Goal: Use online tool/utility: Utilize a website feature to perform a specific function

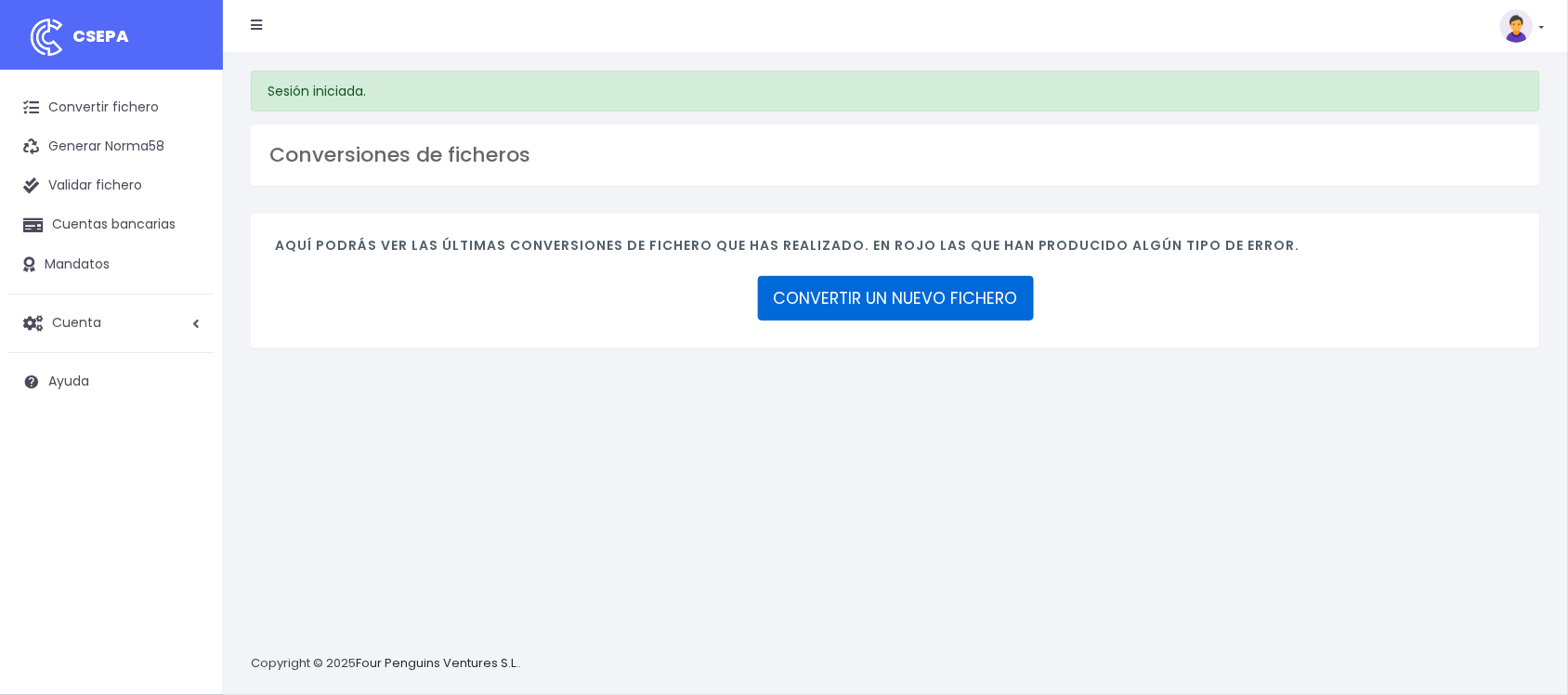
click at [982, 289] on link "CONVERTIR UN NUEVO FICHERO" at bounding box center [896, 298] width 276 height 45
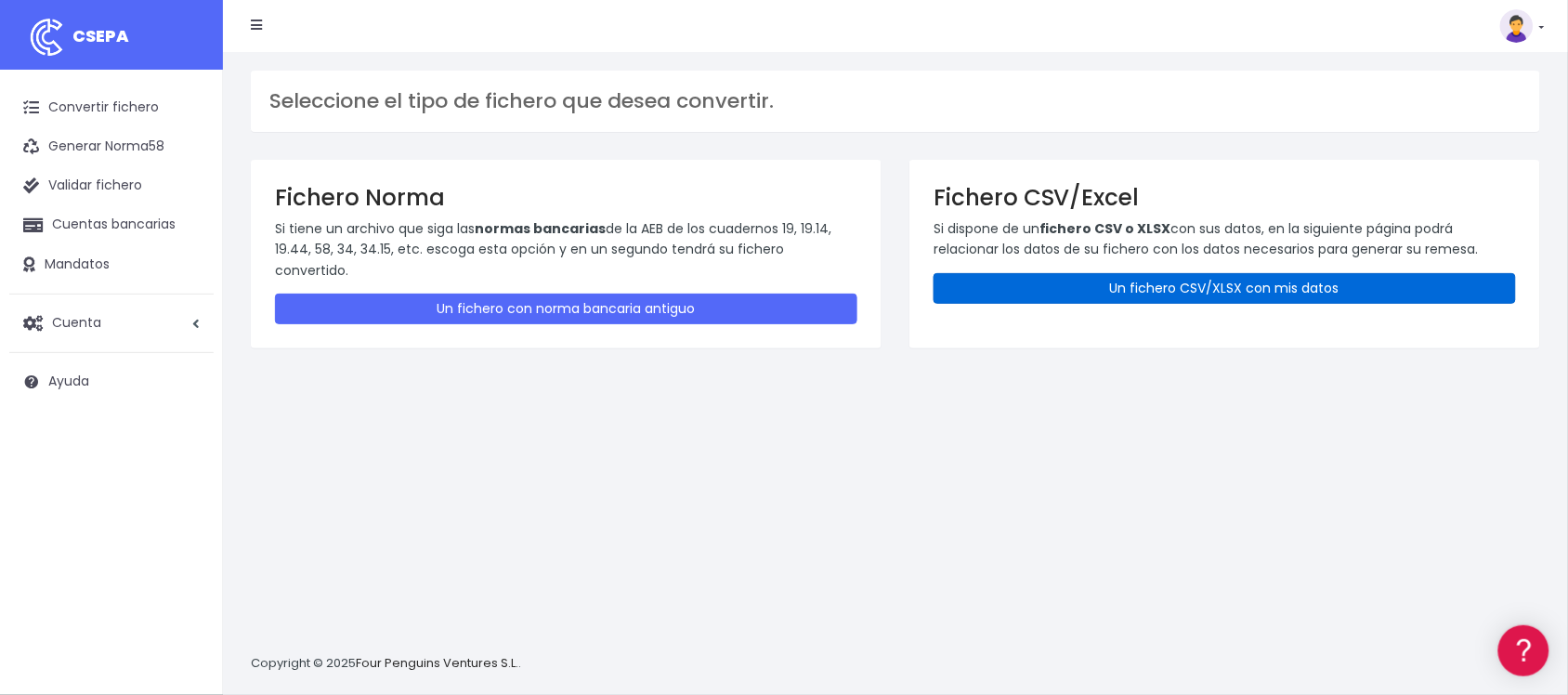
click at [1223, 299] on link "Un fichero CSV/XLSX con mis datos" at bounding box center [1225, 288] width 583 height 31
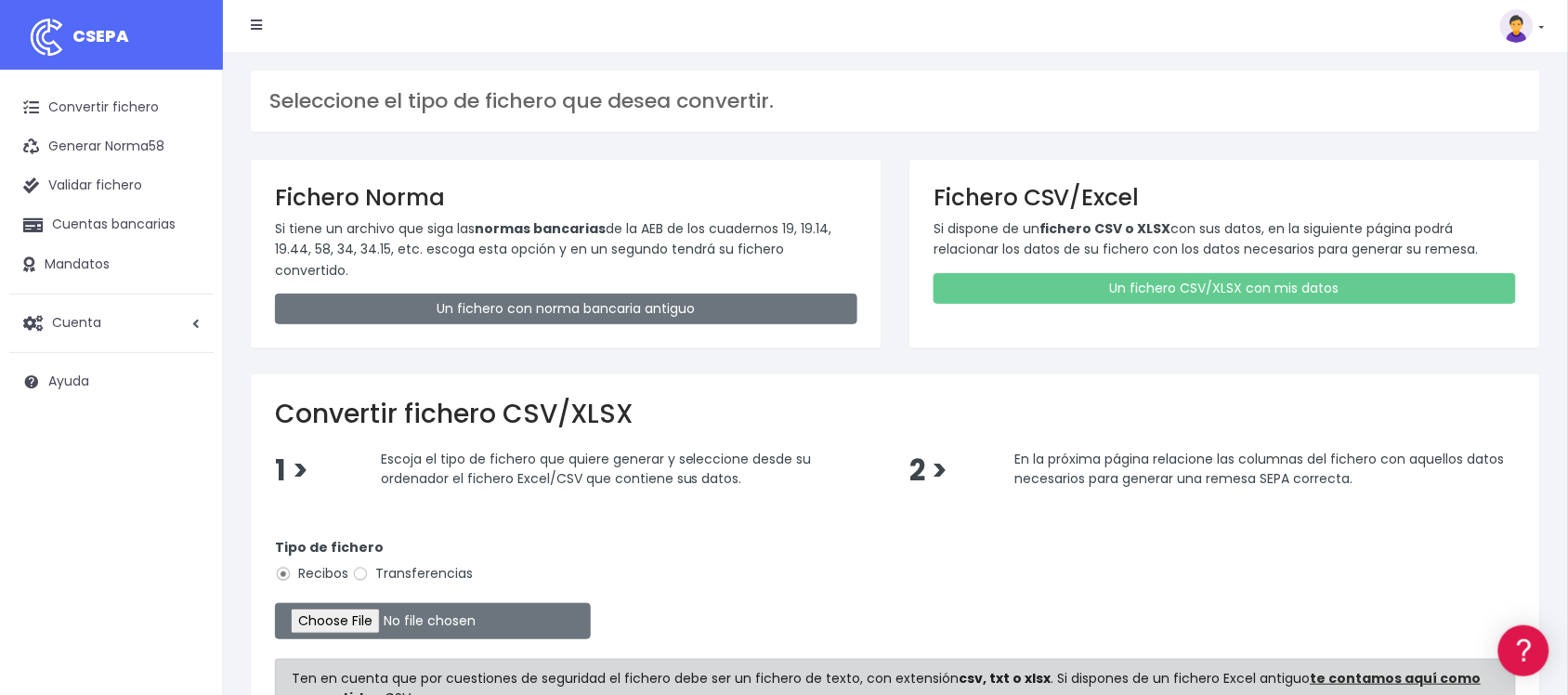
click at [404, 564] on label "Transferencias" at bounding box center [412, 573] width 121 height 20
click at [369, 566] on input "Transferencias" at bounding box center [361, 574] width 17 height 17
radio input "true"
click at [391, 602] on input "file" at bounding box center [432, 620] width 316 height 37
type input "C:\fakepath\2508261 SESS LKX 5833 FICHERO.xlsx"
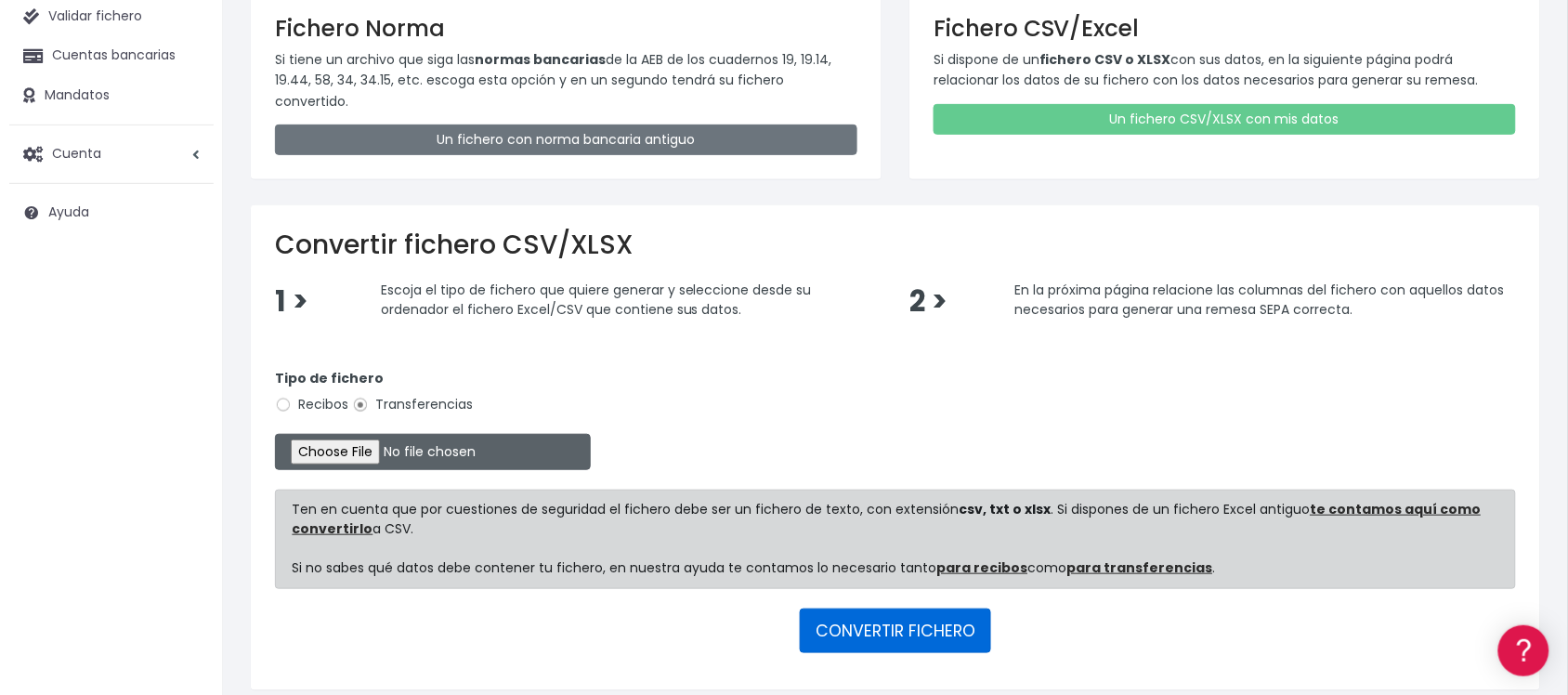
scroll to position [225, 0]
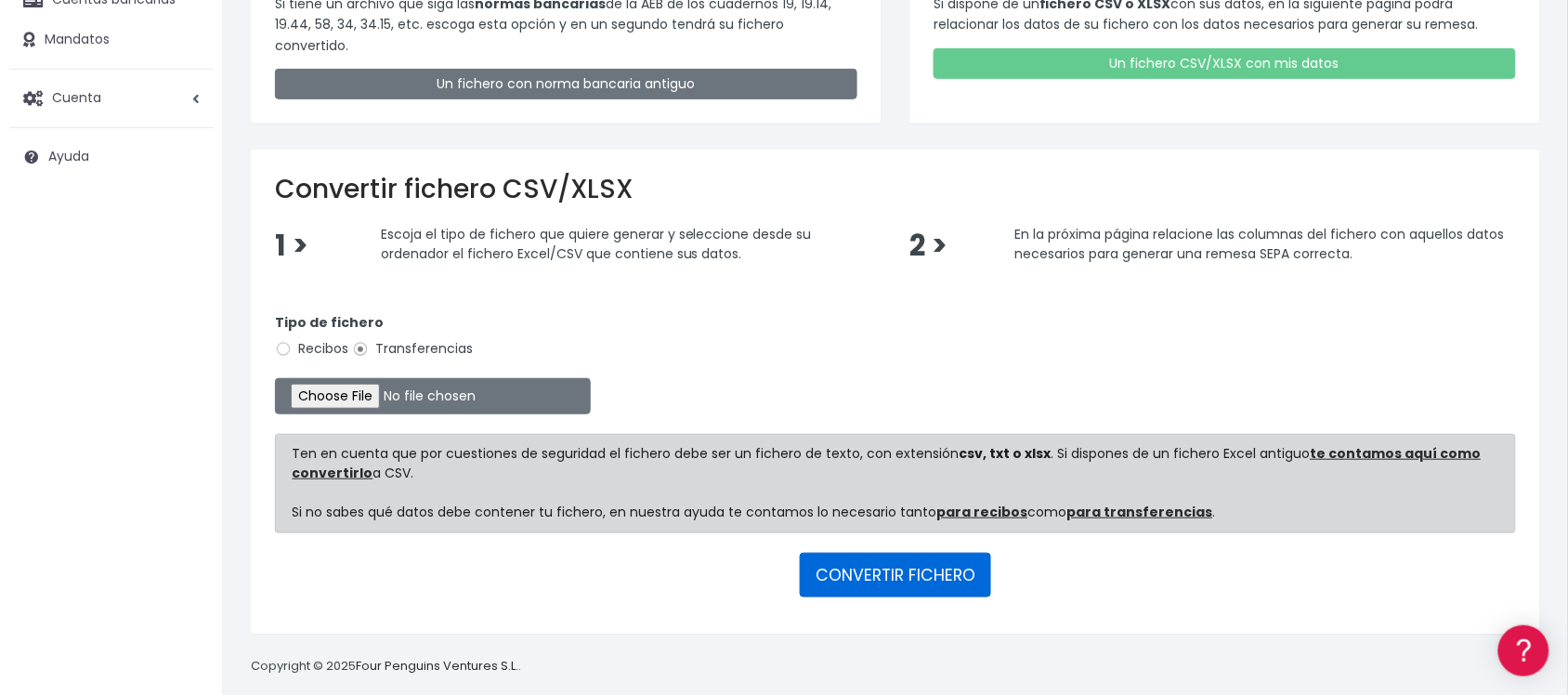
click at [932, 564] on button "CONVERTIR FICHERO" at bounding box center [896, 575] width 191 height 45
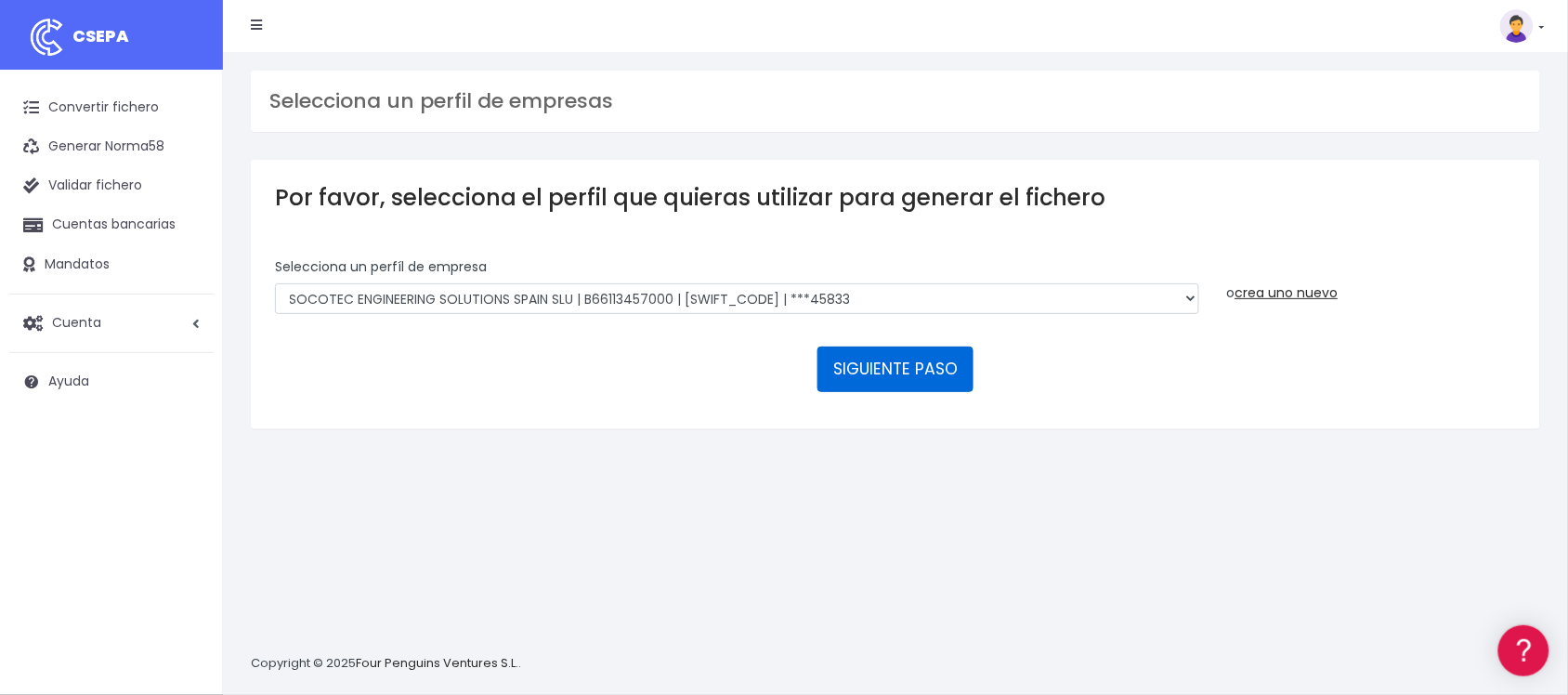
click at [941, 376] on button "SIGUIENTE PASO" at bounding box center [895, 369] width 157 height 45
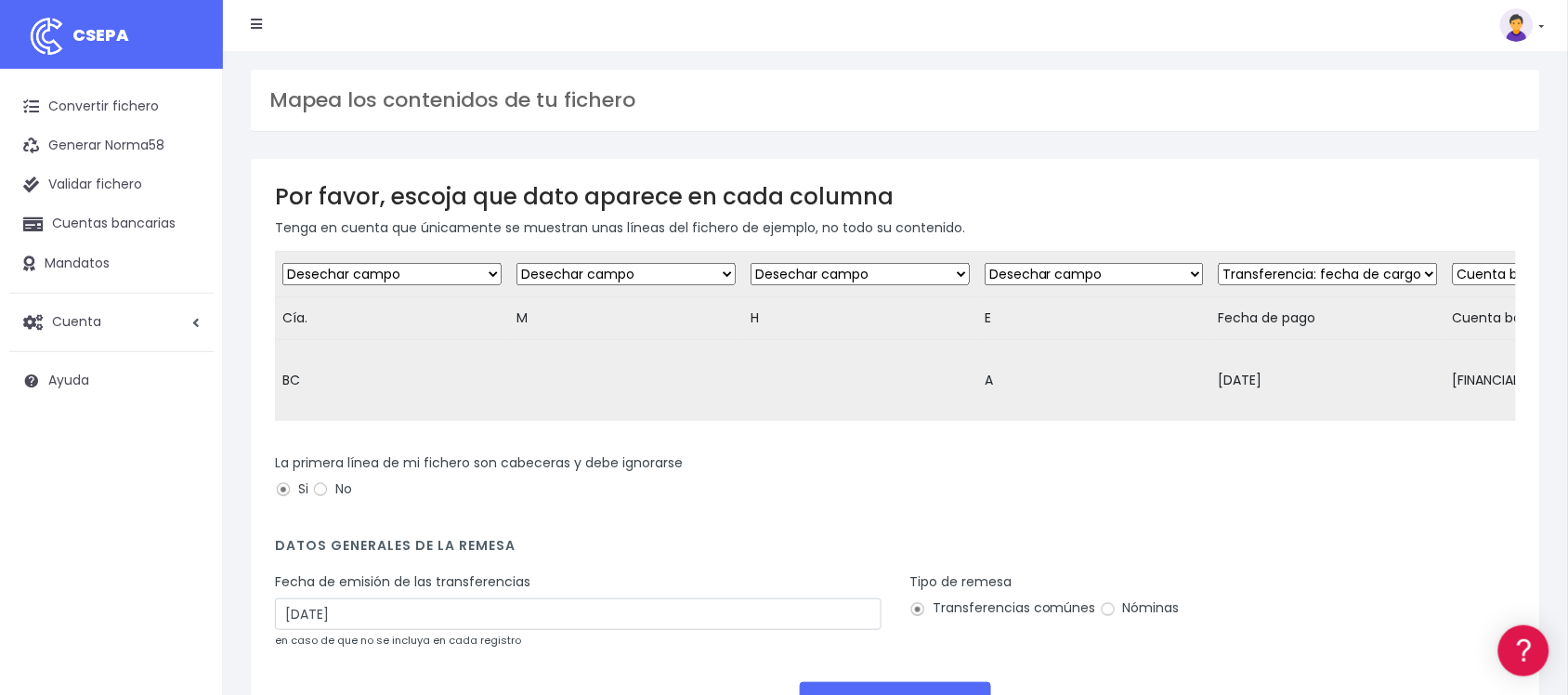
scroll to position [167, 0]
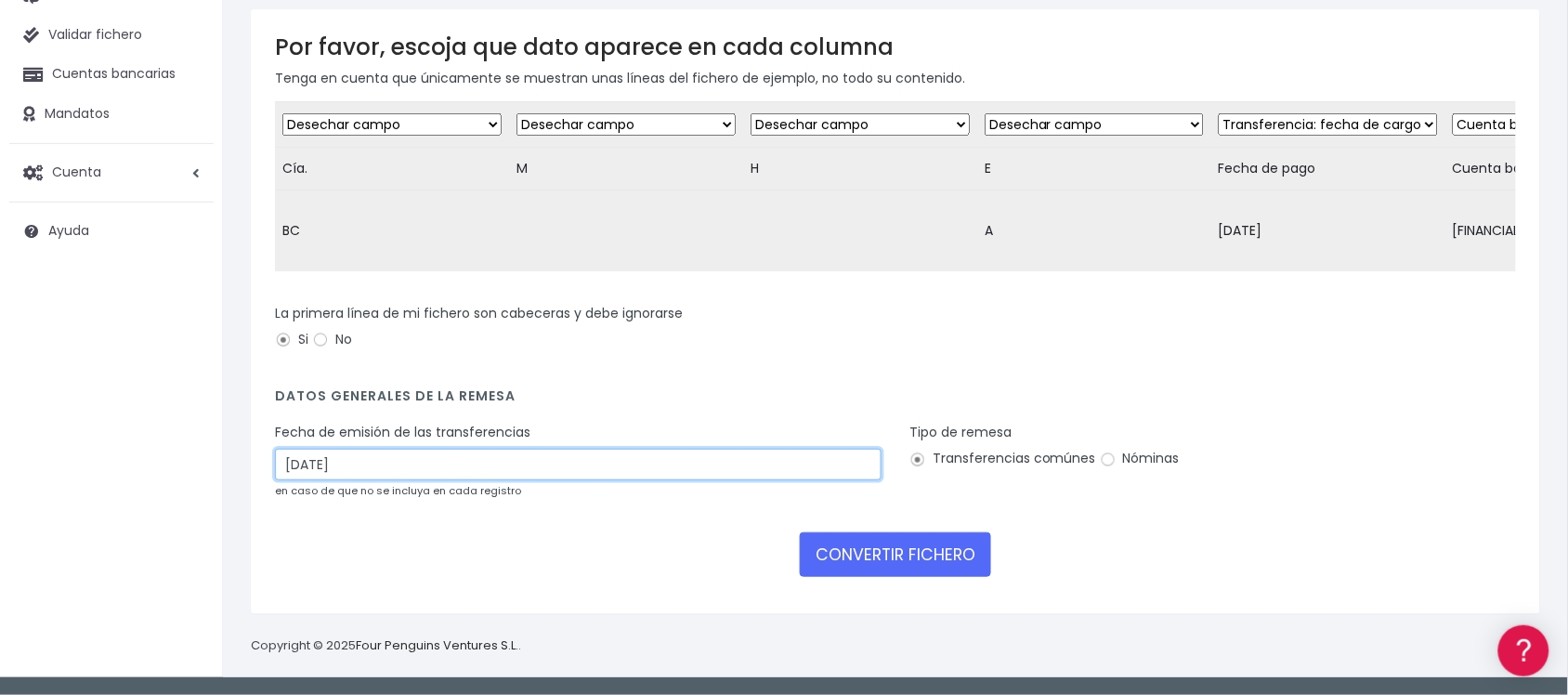
click at [550, 466] on input "28/08/2025" at bounding box center [577, 465] width 606 height 32
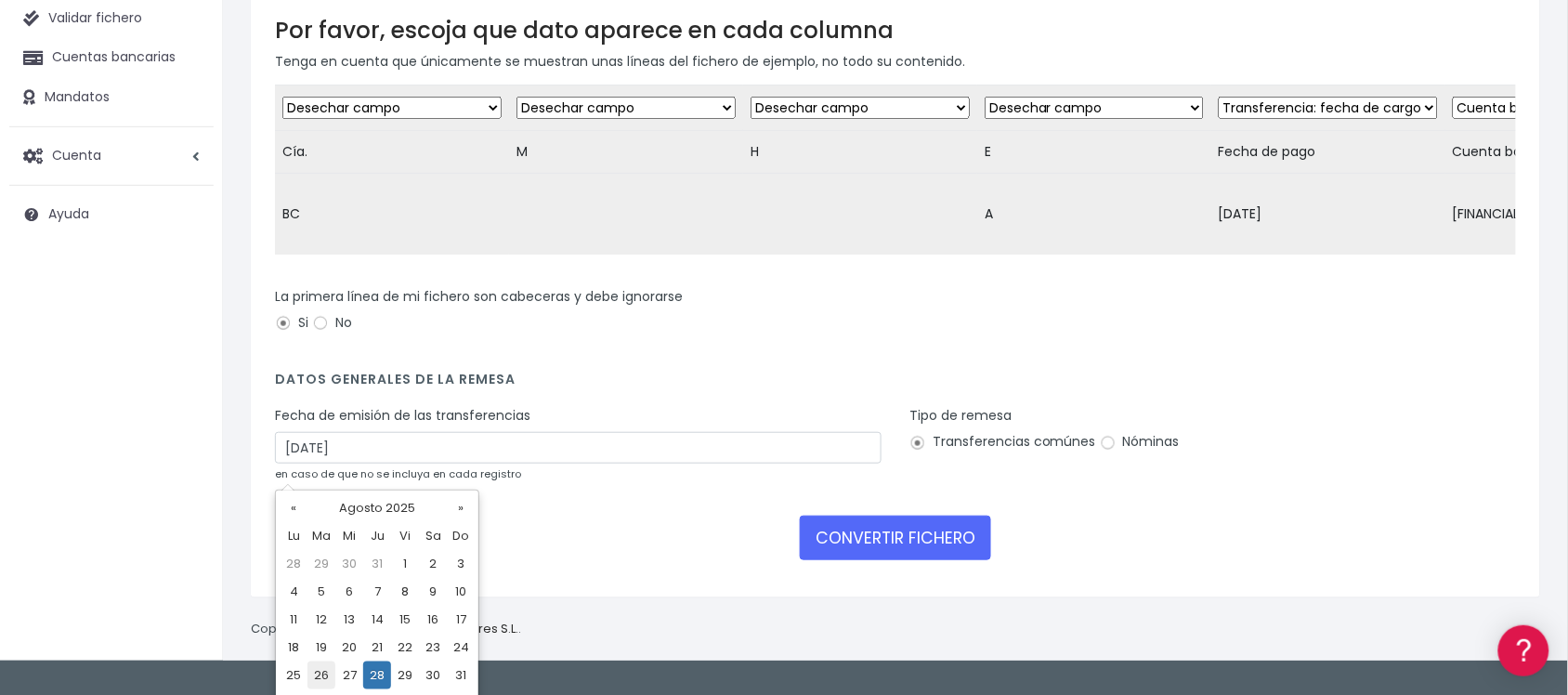
click at [321, 676] on td "26" at bounding box center [321, 675] width 28 height 28
type input "26/08/2025"
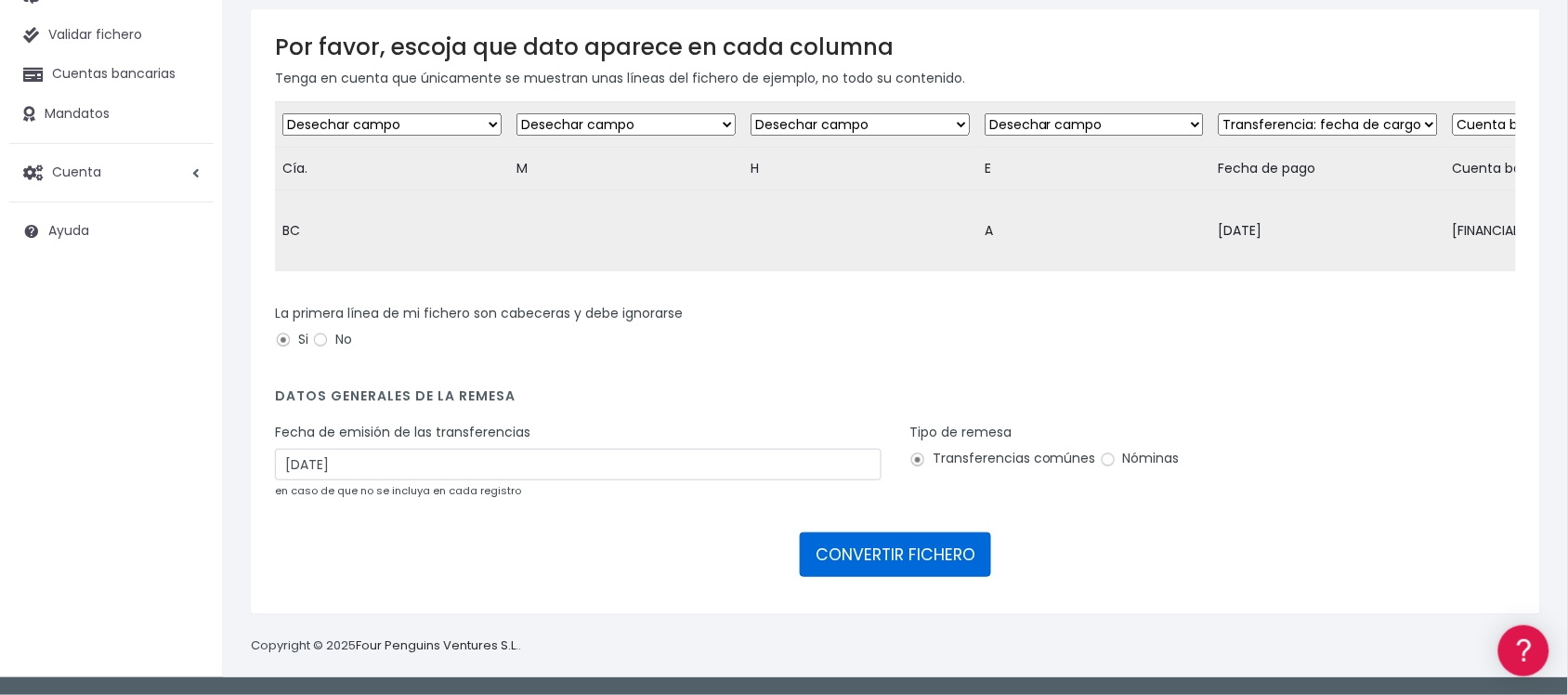
click at [886, 553] on button "CONVERTIR FICHERO" at bounding box center [896, 555] width 191 height 45
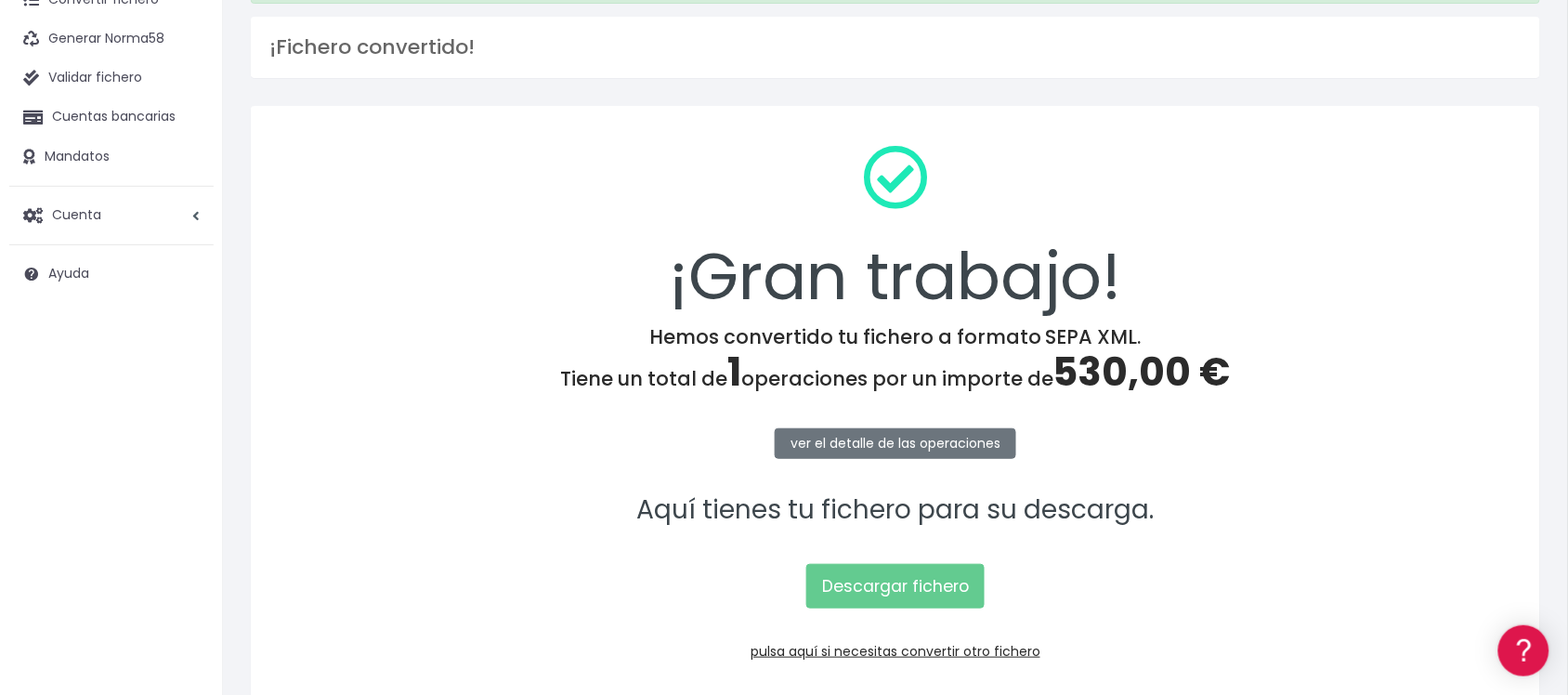
scroll to position [192, 0]
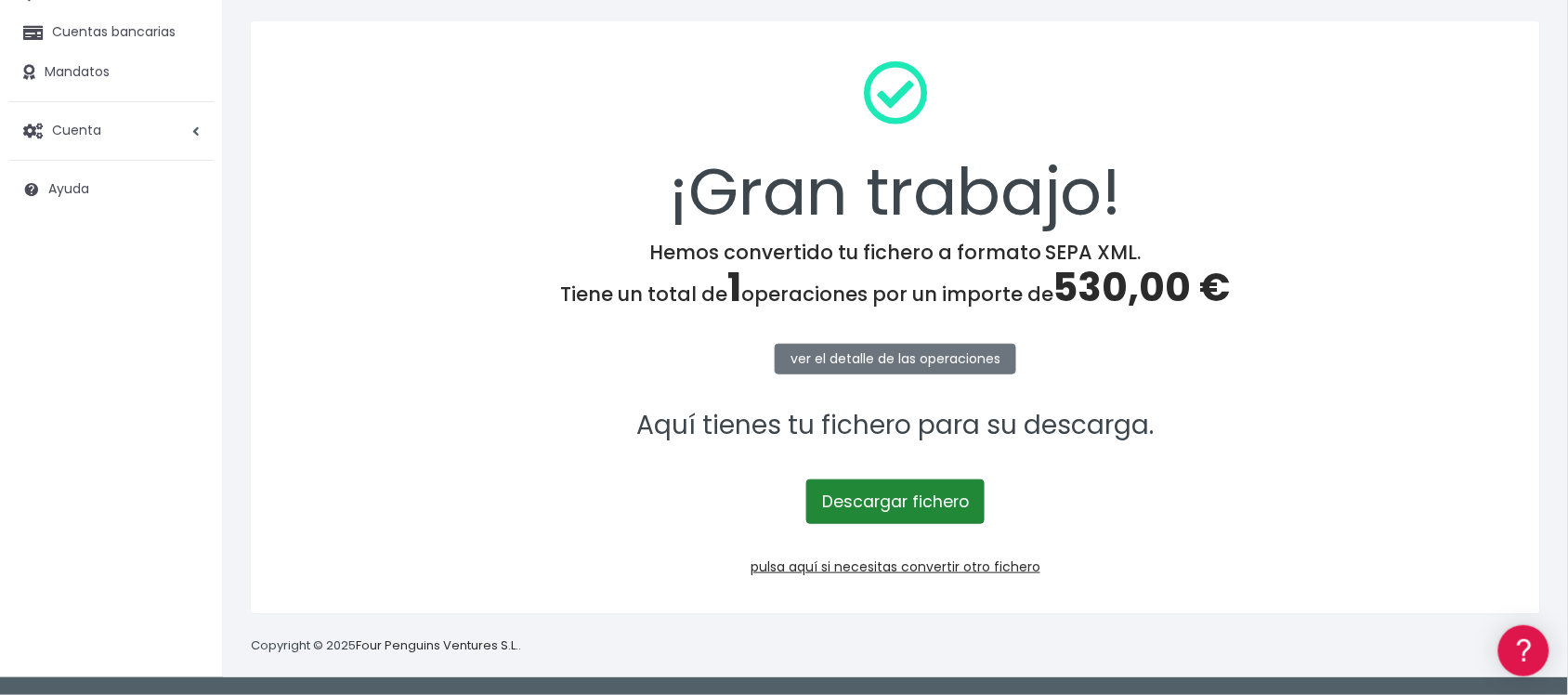
click at [936, 490] on link "Descargar fichero" at bounding box center [895, 502] width 178 height 45
